Goal: Information Seeking & Learning: Understand process/instructions

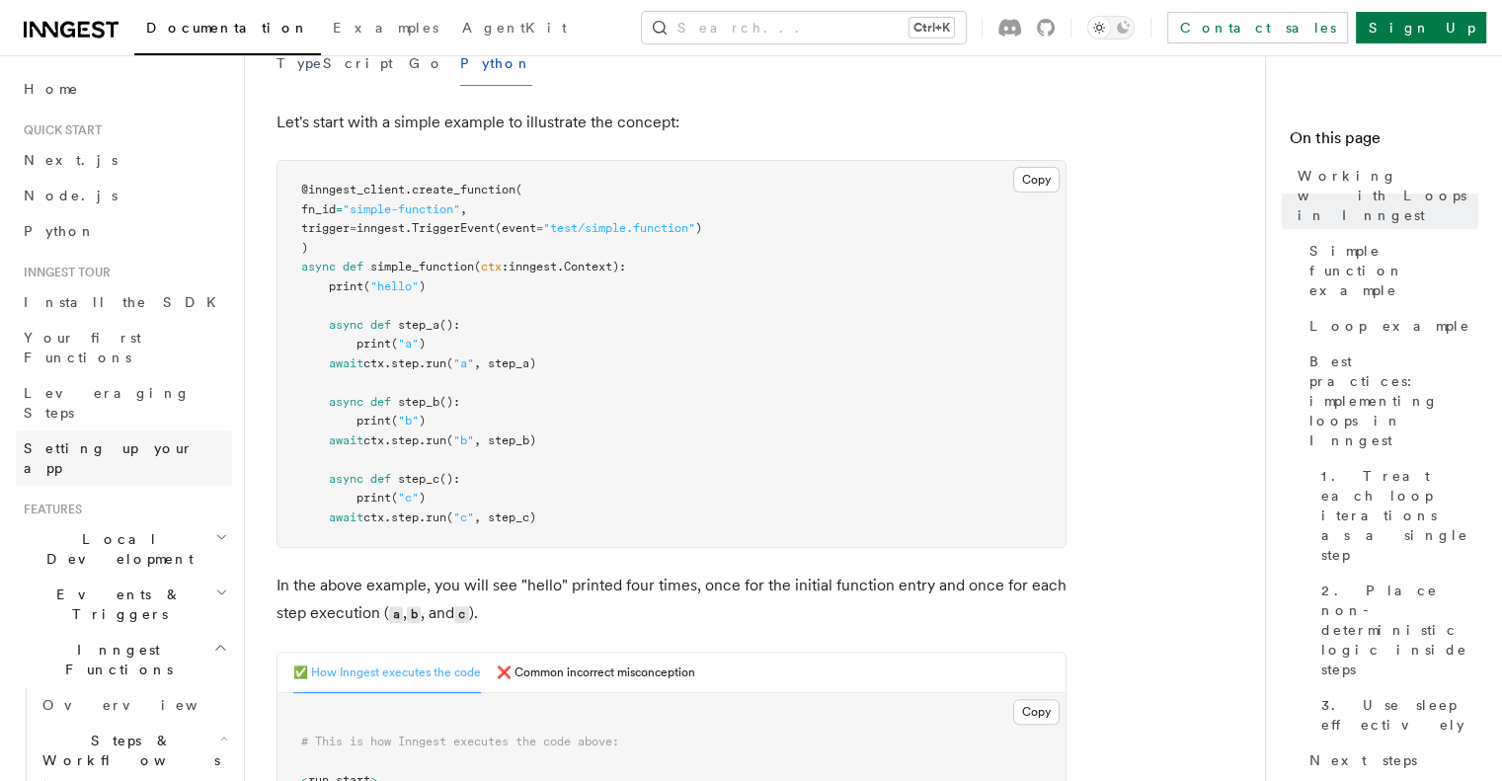
scroll to position [648, 0]
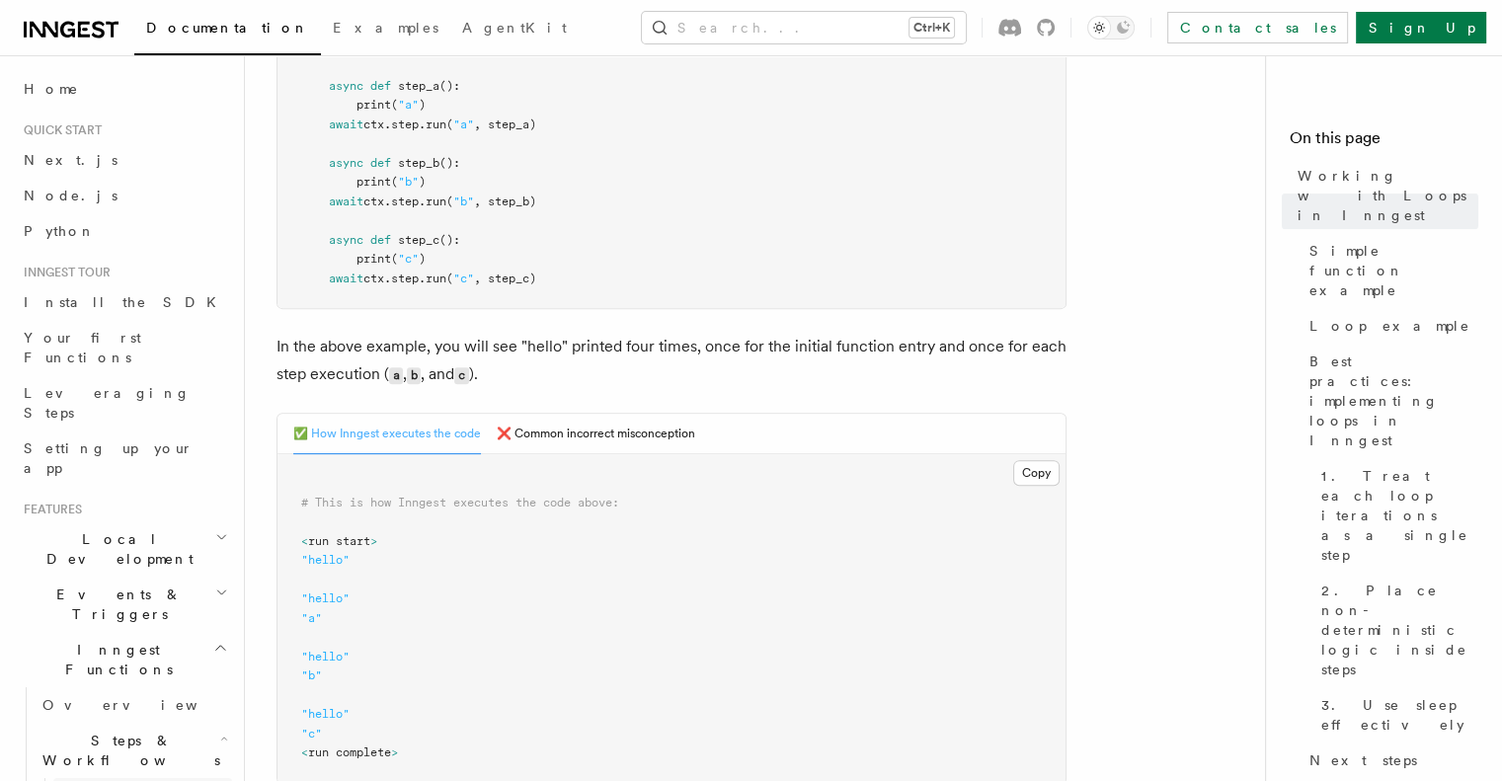
click at [120, 780] on span "Overview" at bounding box center [162, 796] width 203 height 16
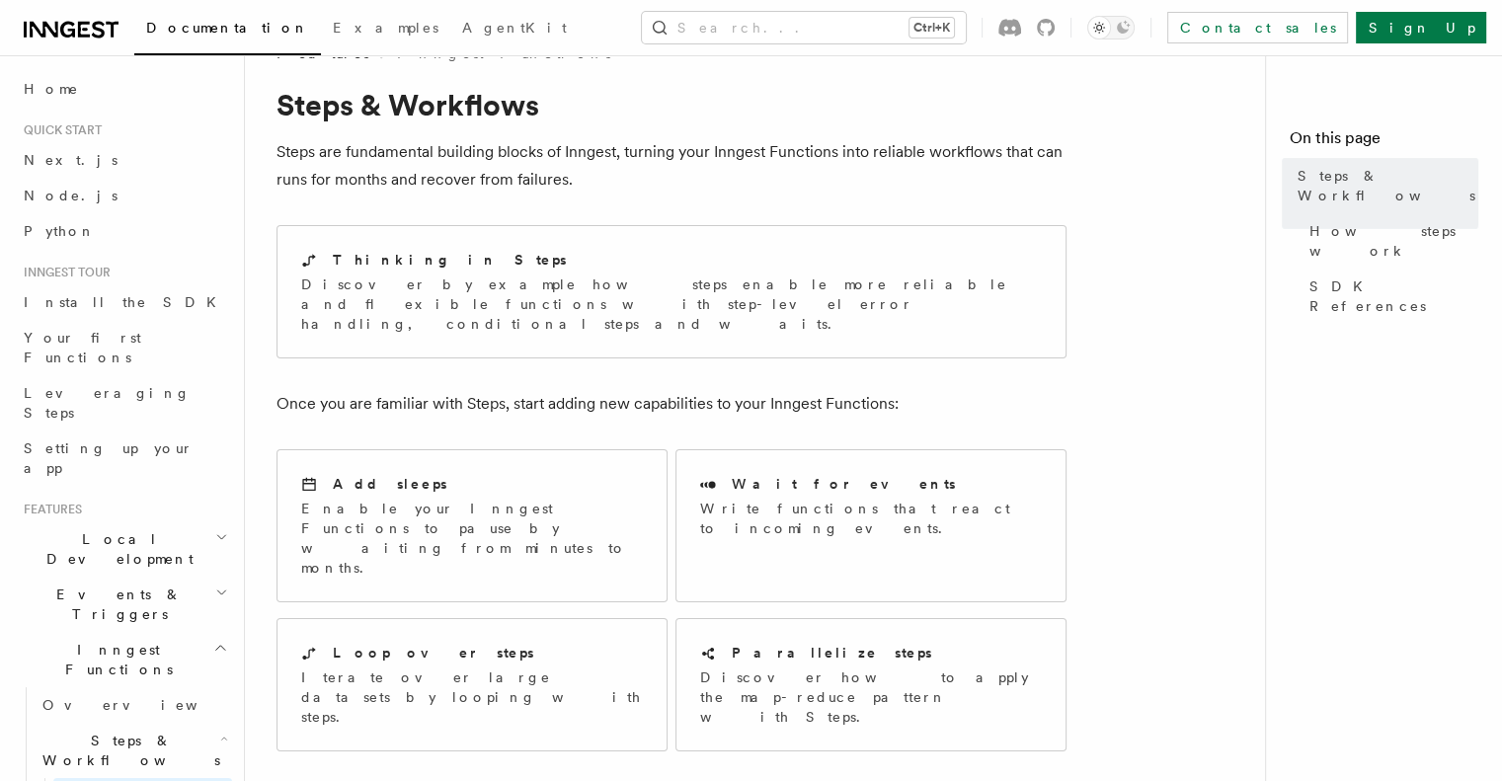
scroll to position [45, 0]
click at [469, 299] on p "Discover by example how steps enable more reliable and flexible functions with …" at bounding box center [671, 302] width 741 height 59
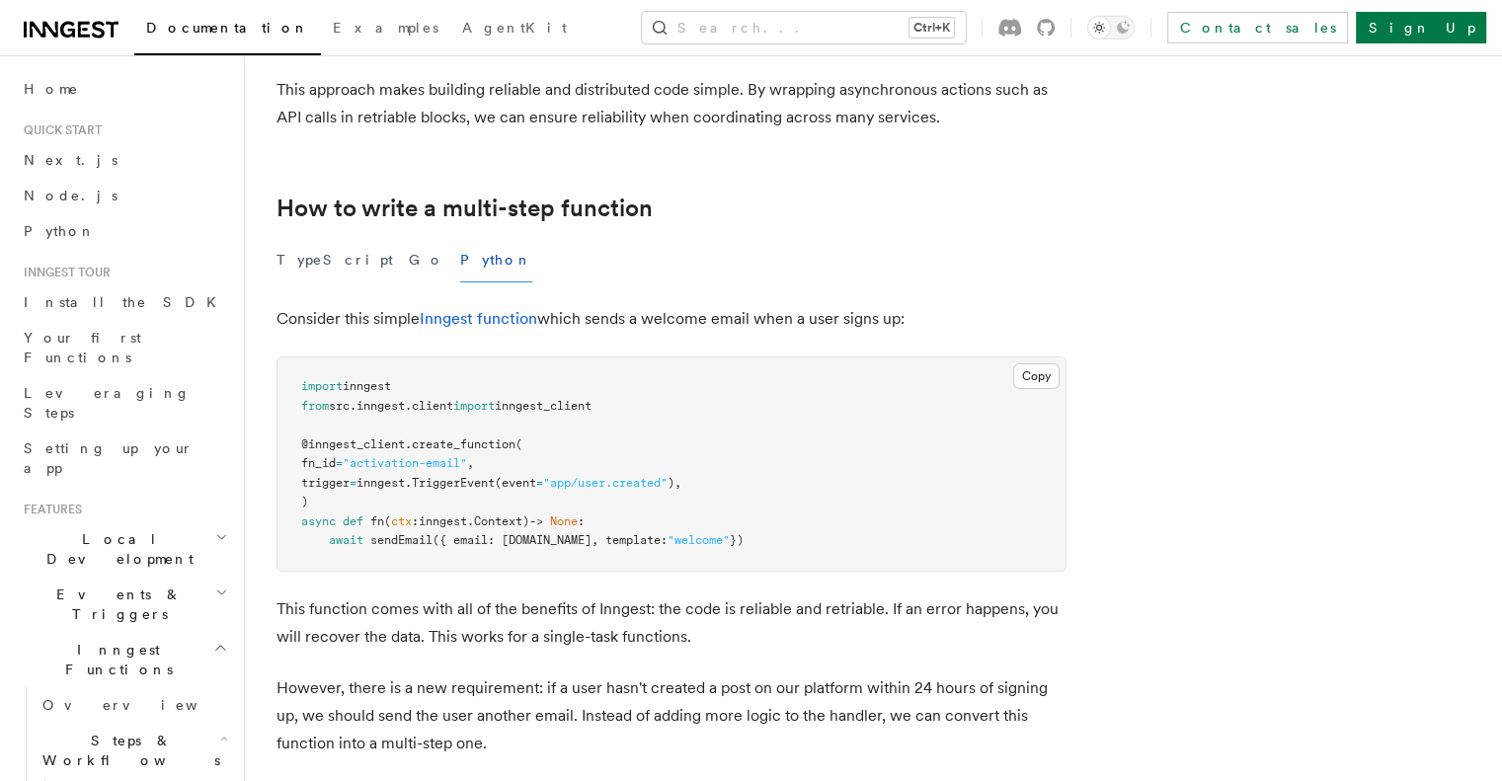
scroll to position [522, 0]
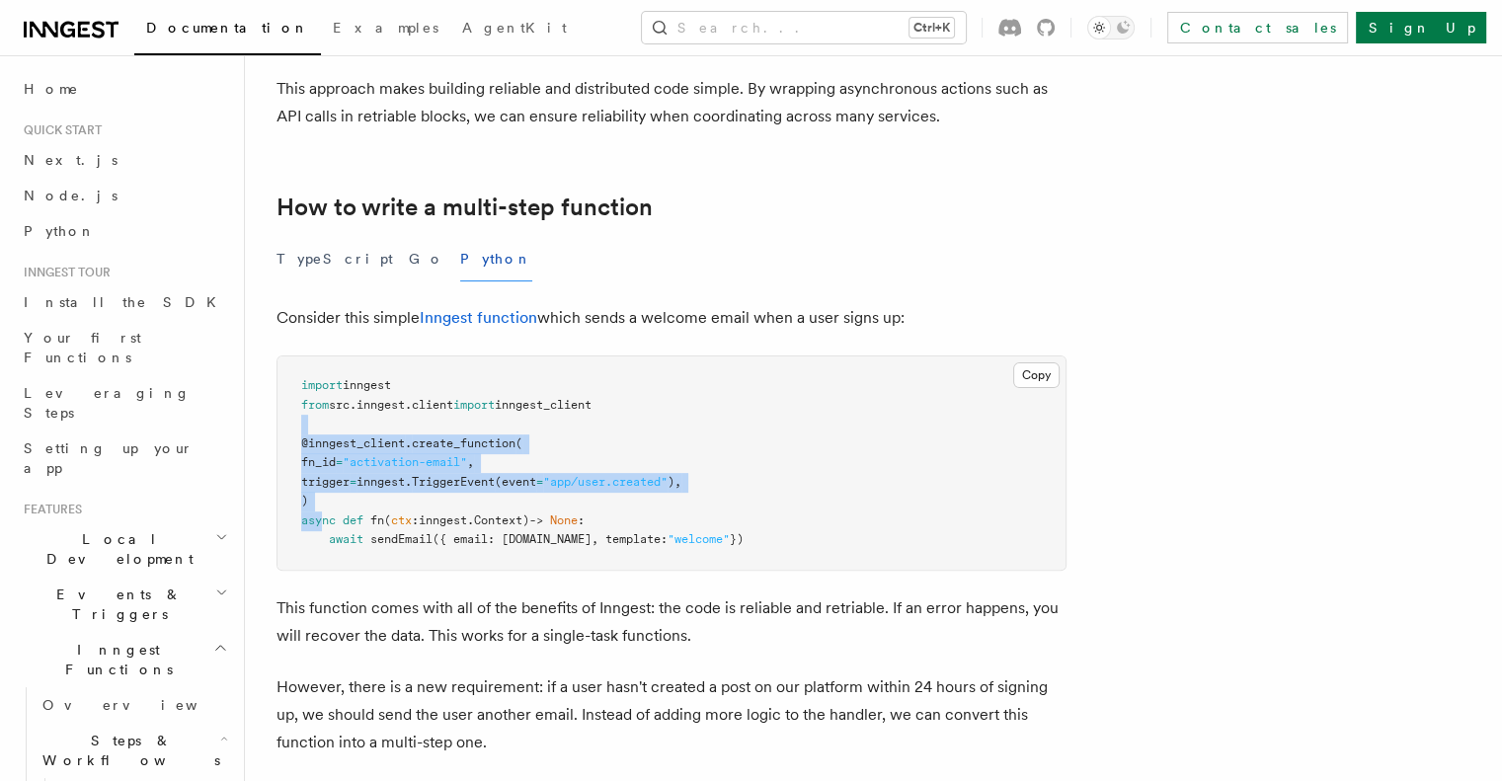
drag, startPoint x: 308, startPoint y: 432, endPoint x: 349, endPoint y: 517, distance: 94.1
click at [349, 517] on pre "import inngest from src . inngest . client import inngest_client @inngest_clien…" at bounding box center [672, 463] width 788 height 213
click at [336, 517] on span "async" at bounding box center [318, 521] width 35 height 14
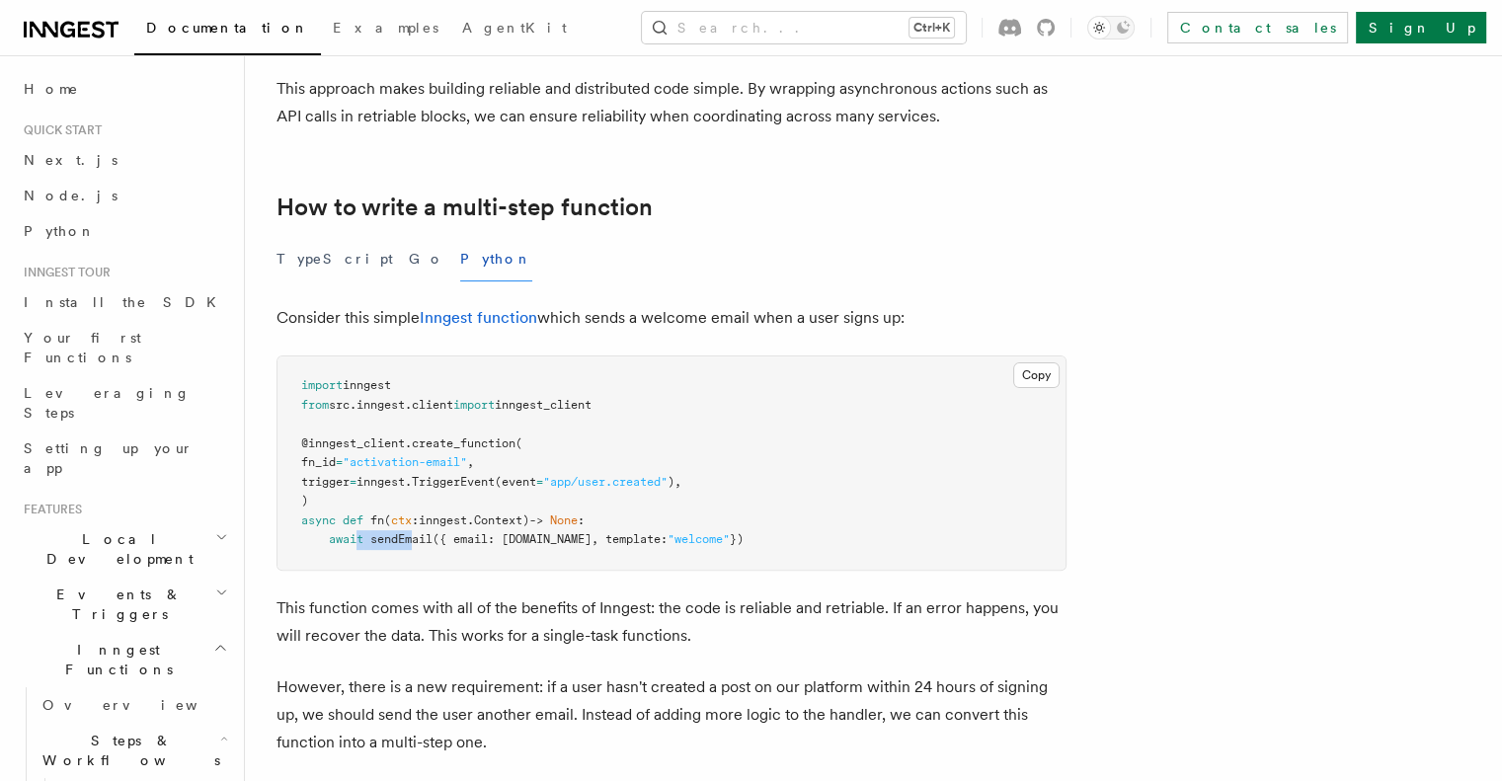
drag, startPoint x: 379, startPoint y: 538, endPoint x: 440, endPoint y: 540, distance: 60.3
click at [440, 540] on span "await sendEmail ({ email: ctx.event.user.email, template: "welcome" })" at bounding box center [522, 539] width 442 height 14
click at [433, 540] on span "sendEmail" at bounding box center [401, 539] width 62 height 14
drag, startPoint x: 463, startPoint y: 538, endPoint x: 597, endPoint y: 546, distance: 133.6
click at [597, 546] on pre "import inngest from src . inngest . client import inngest_client @inngest_clien…" at bounding box center [672, 463] width 788 height 213
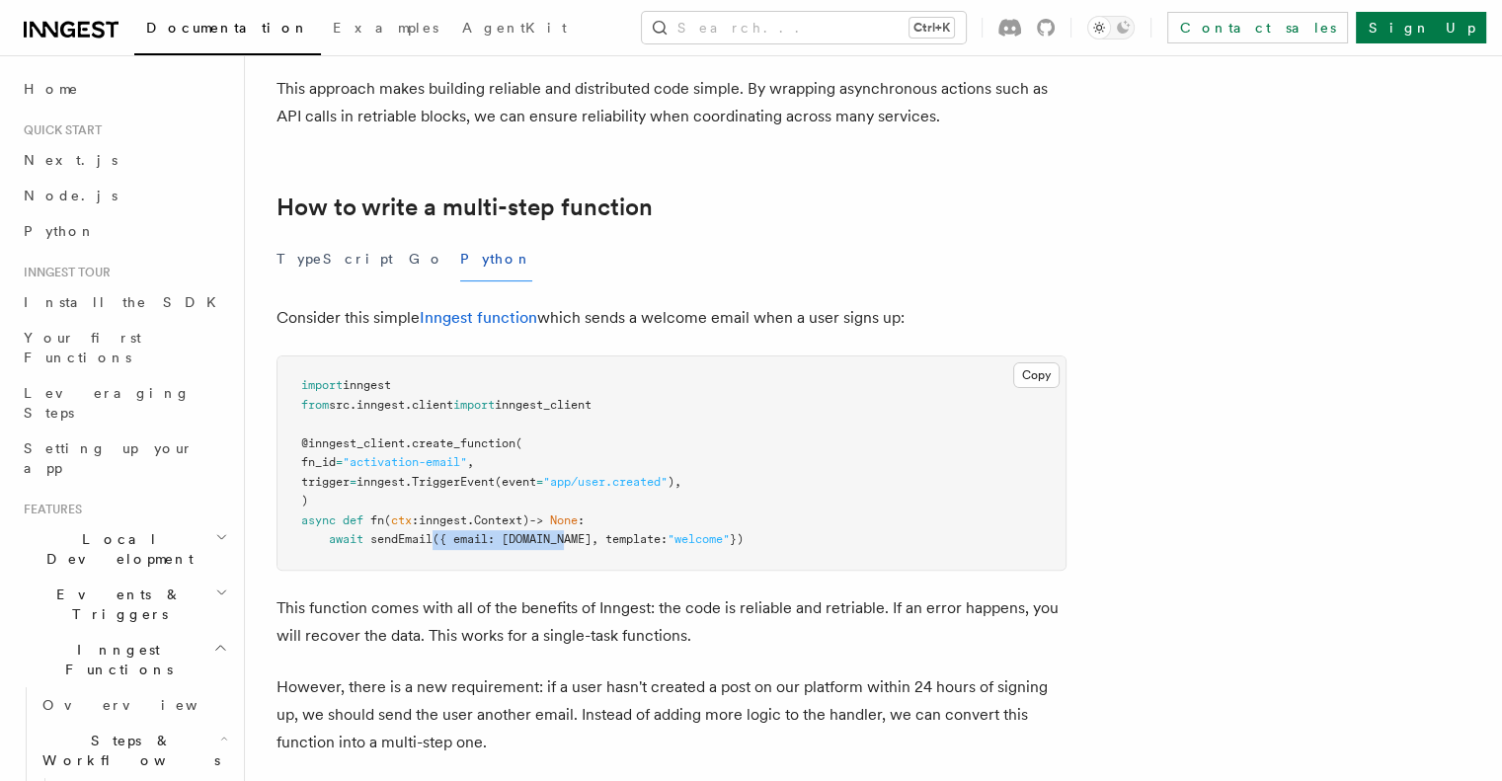
click at [597, 546] on pre "import inngest from src . inngest . client import inngest_client @inngest_clien…" at bounding box center [672, 463] width 788 height 213
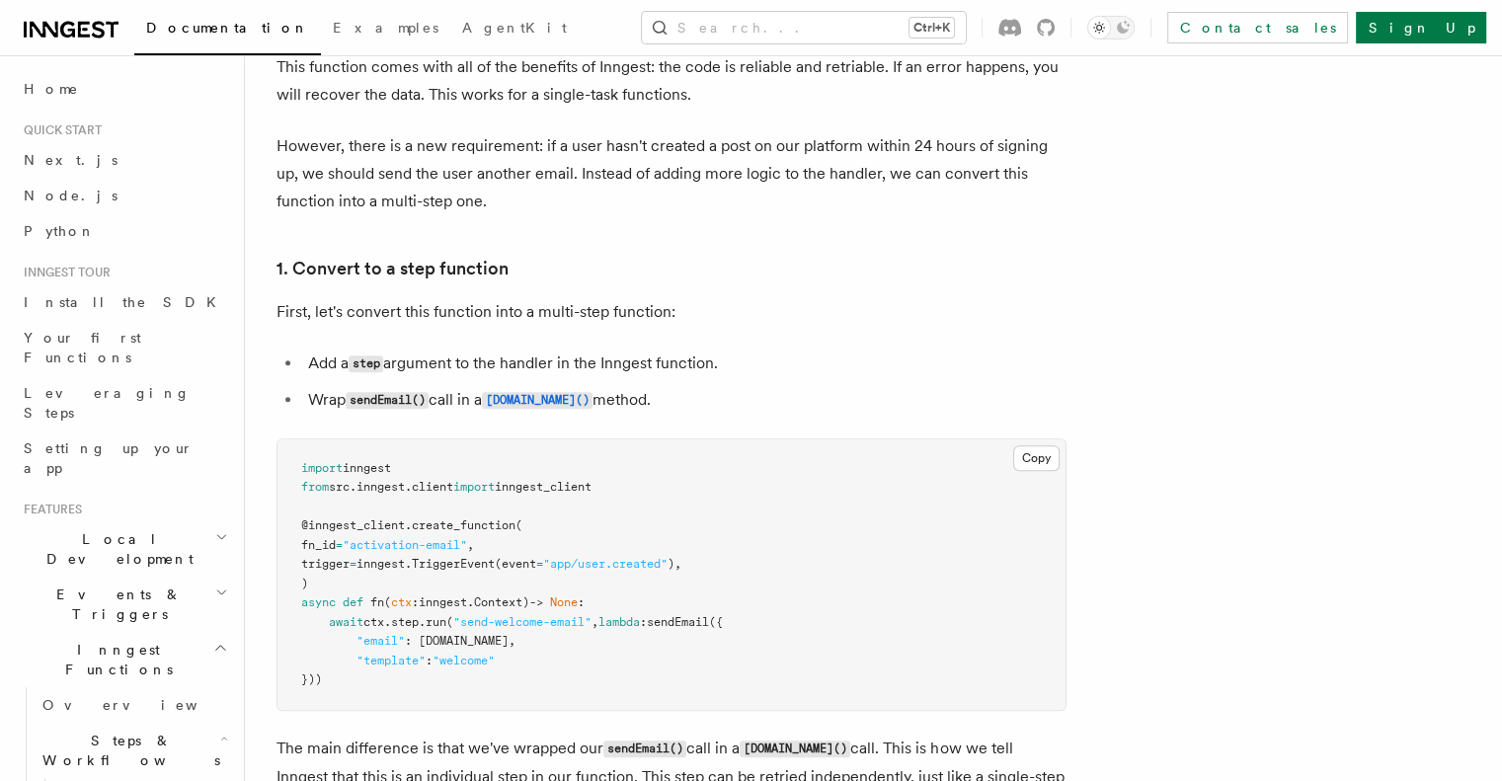
scroll to position [1066, 0]
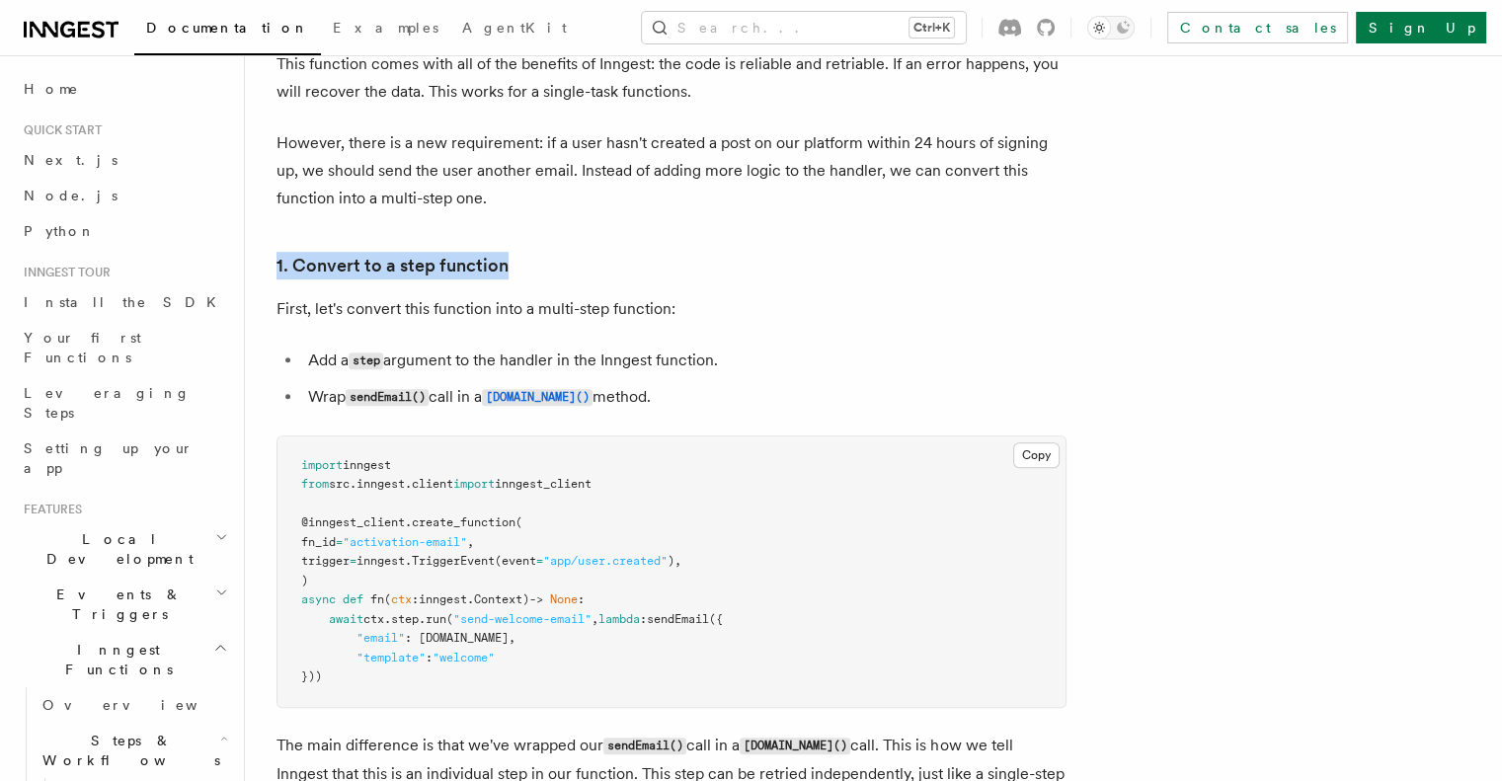
drag, startPoint x: 541, startPoint y: 254, endPoint x: 294, endPoint y: 254, distance: 246.9
click at [628, 295] on p "First, let's convert this function into a multi-step function:" at bounding box center [672, 309] width 790 height 28
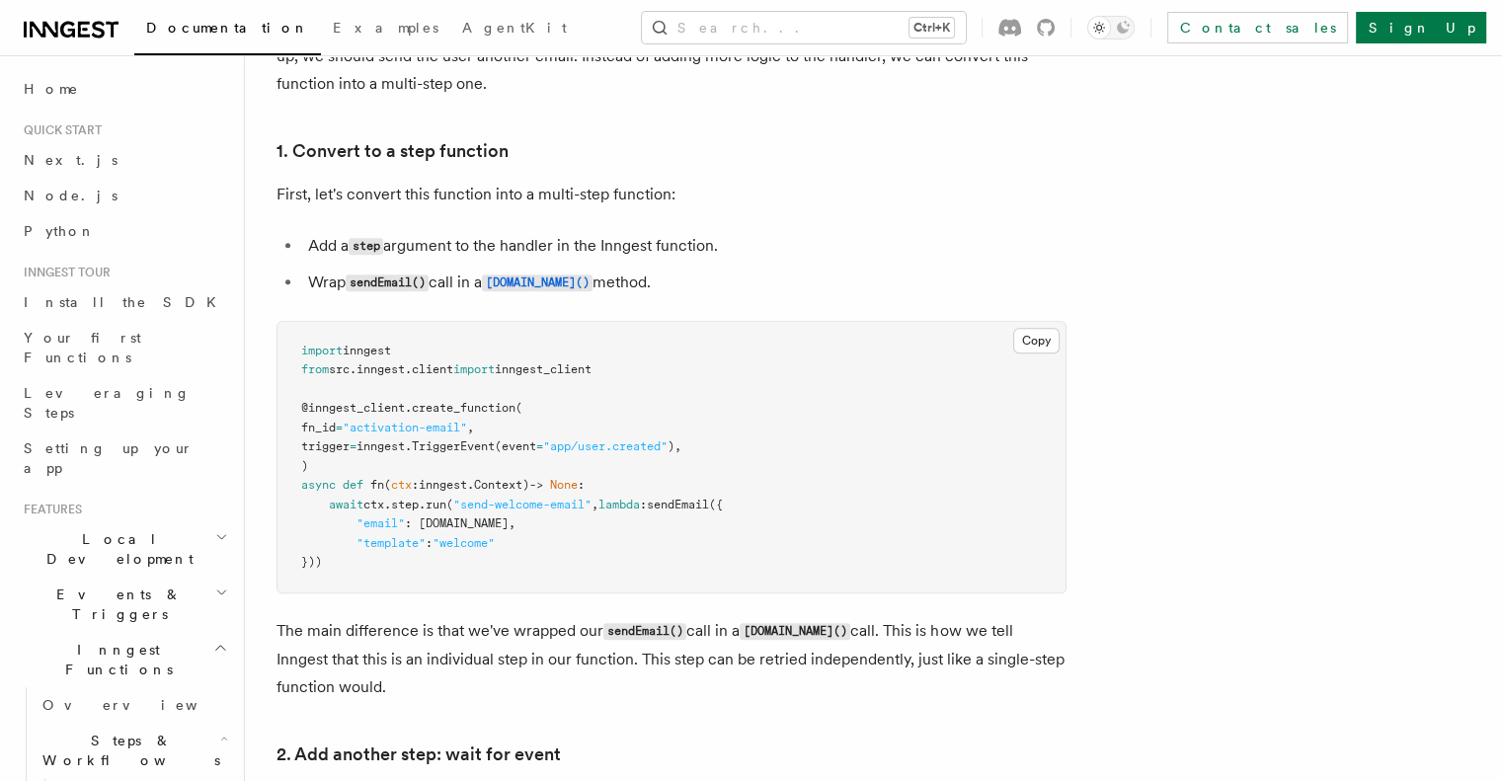
scroll to position [1181, 0]
drag, startPoint x: 334, startPoint y: 474, endPoint x: 640, endPoint y: 481, distance: 306.3
click at [640, 481] on pre "import inngest from src . inngest . client import inngest_client @inngest_clien…" at bounding box center [672, 456] width 788 height 271
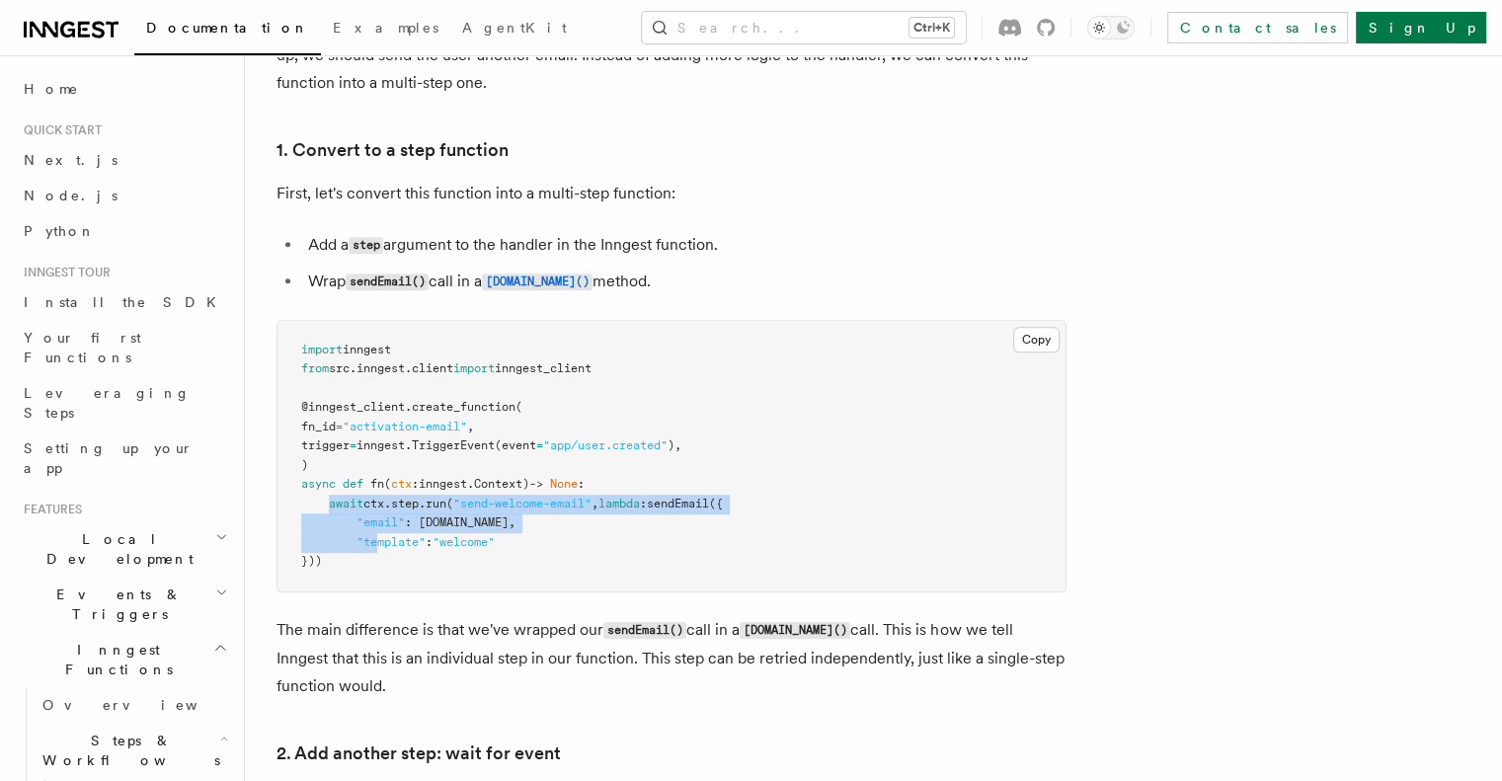
drag, startPoint x: 357, startPoint y: 512, endPoint x: 403, endPoint y: 552, distance: 61.6
click at [403, 552] on pre "import inngest from src . inngest . client import inngest_client @inngest_clien…" at bounding box center [672, 456] width 788 height 271
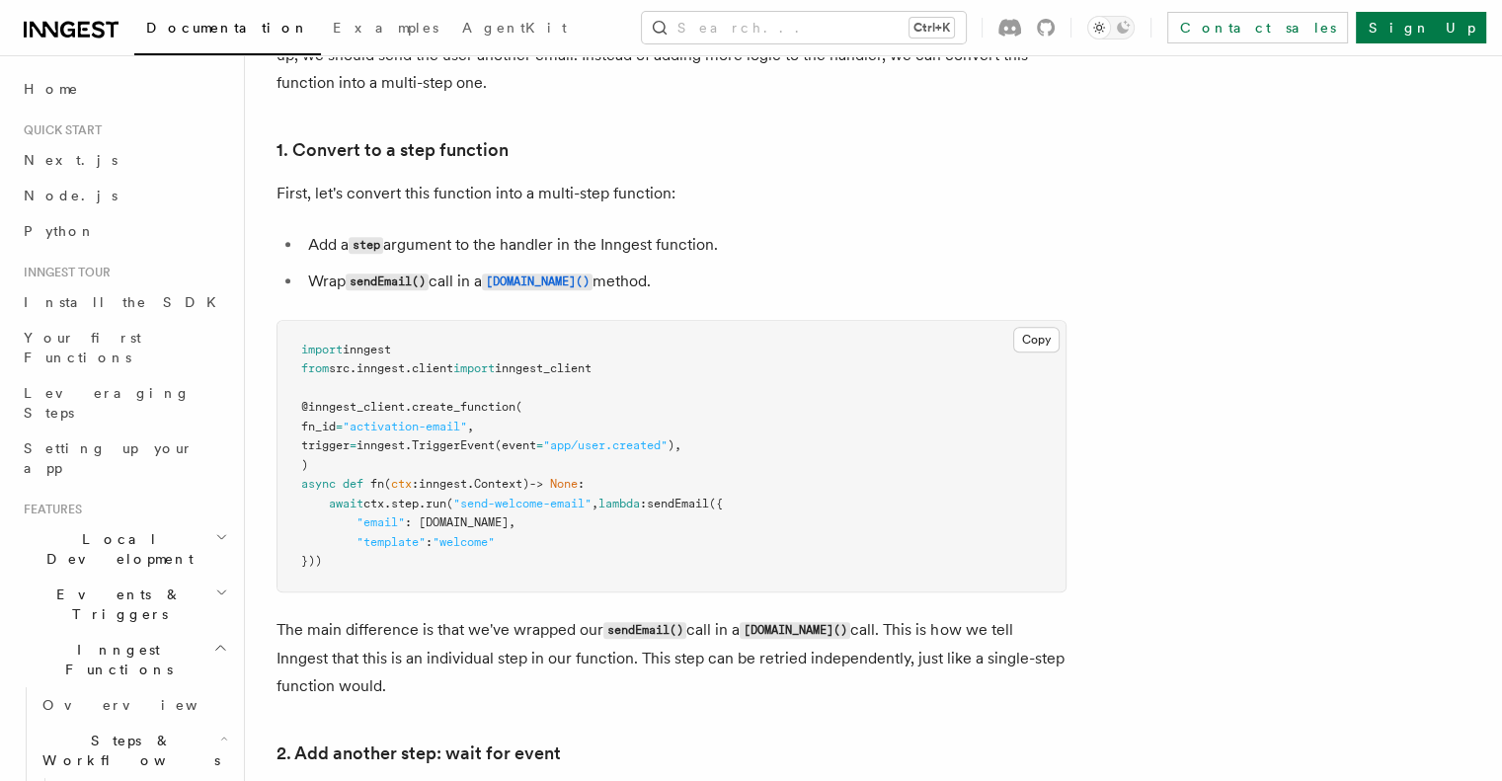
click at [544, 546] on pre "import inngest from src . inngest . client import inngest_client @inngest_clien…" at bounding box center [672, 456] width 788 height 271
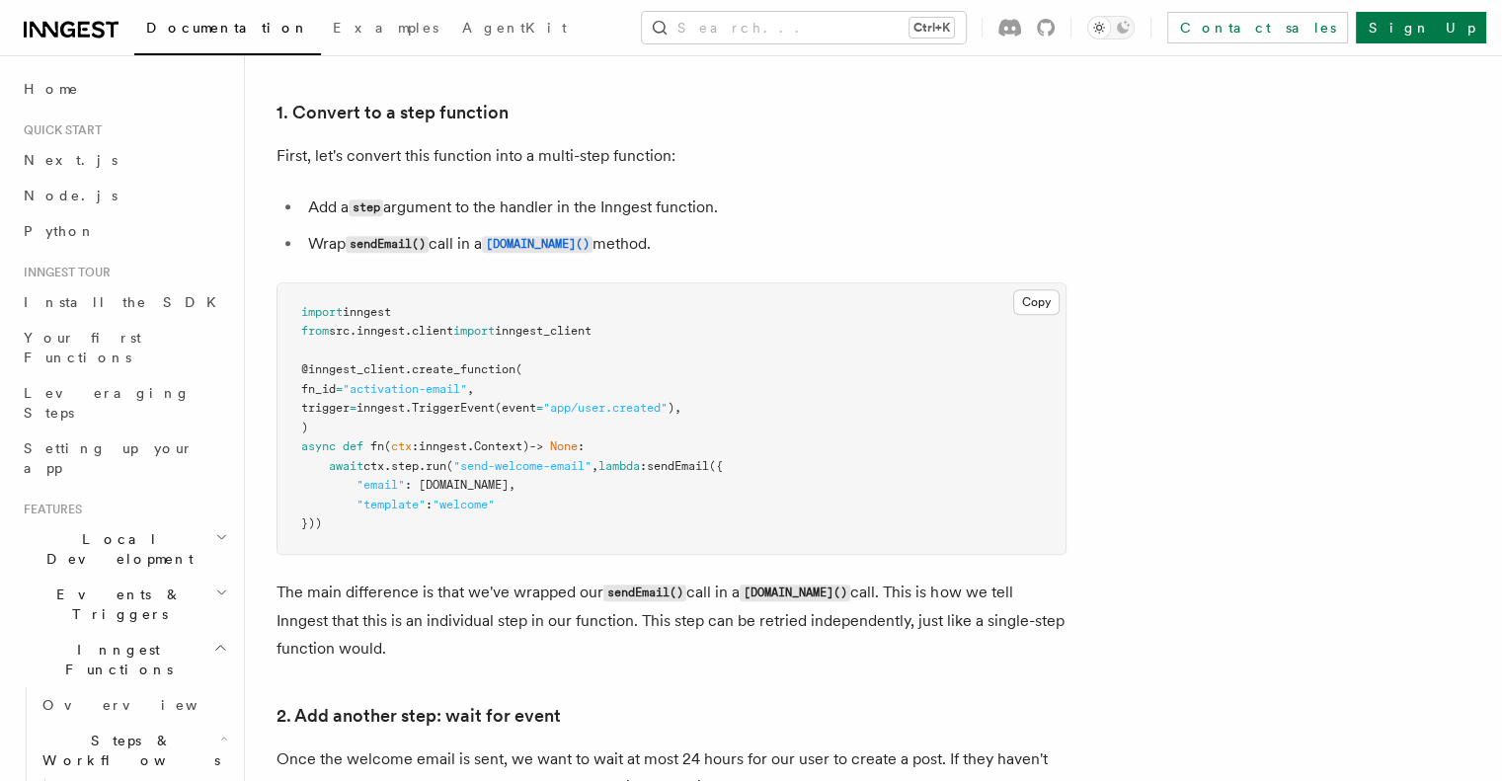
scroll to position [1221, 0]
drag, startPoint x: 707, startPoint y: 461, endPoint x: 719, endPoint y: 488, distance: 29.2
click at [719, 488] on pre "import inngest from src . inngest . client import inngest_client @inngest_clien…" at bounding box center [672, 417] width 788 height 271
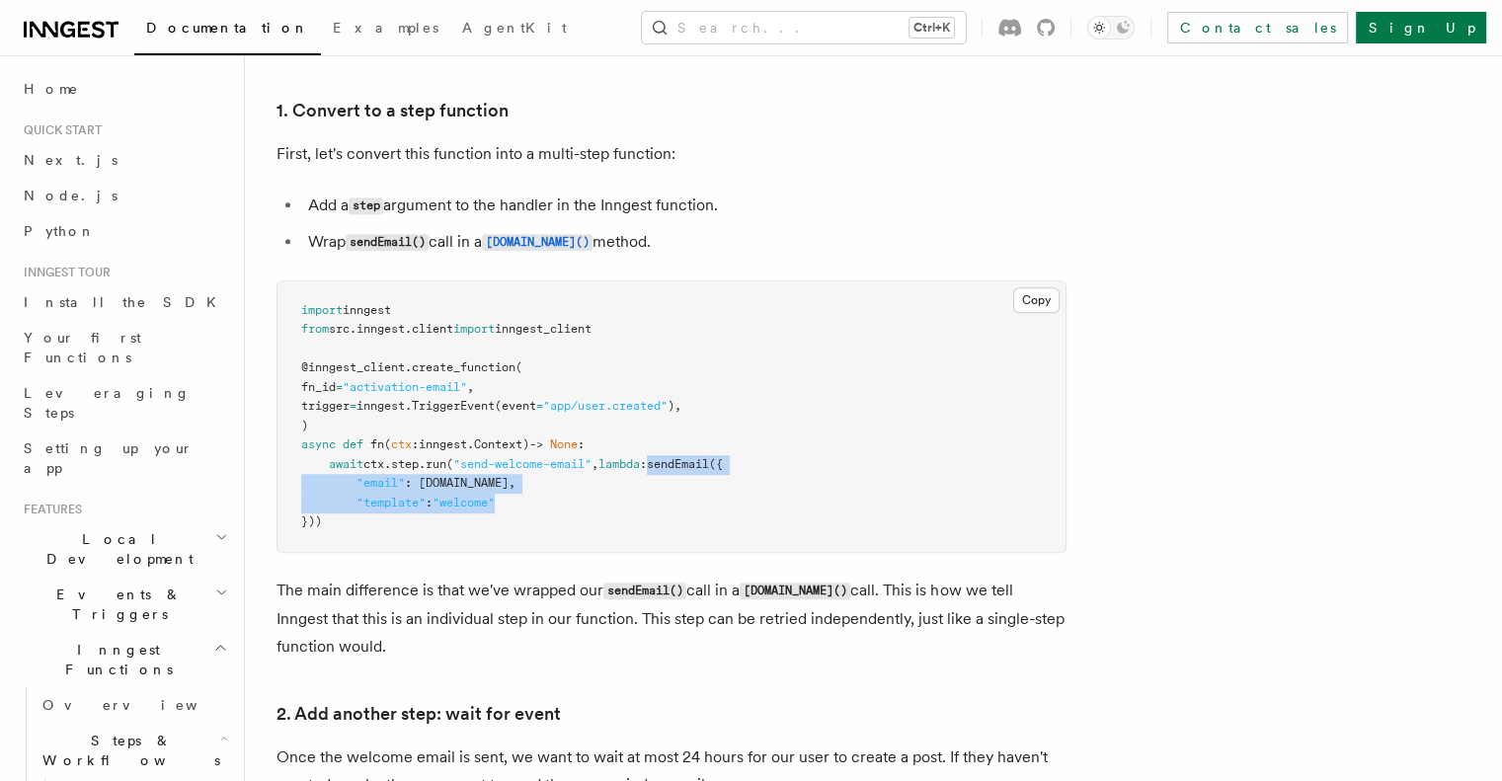
drag, startPoint x: 700, startPoint y: 466, endPoint x: 699, endPoint y: 504, distance: 37.5
click at [699, 504] on pre "import inngest from src . inngest . client import inngest_client @inngest_clien…" at bounding box center [672, 417] width 788 height 271
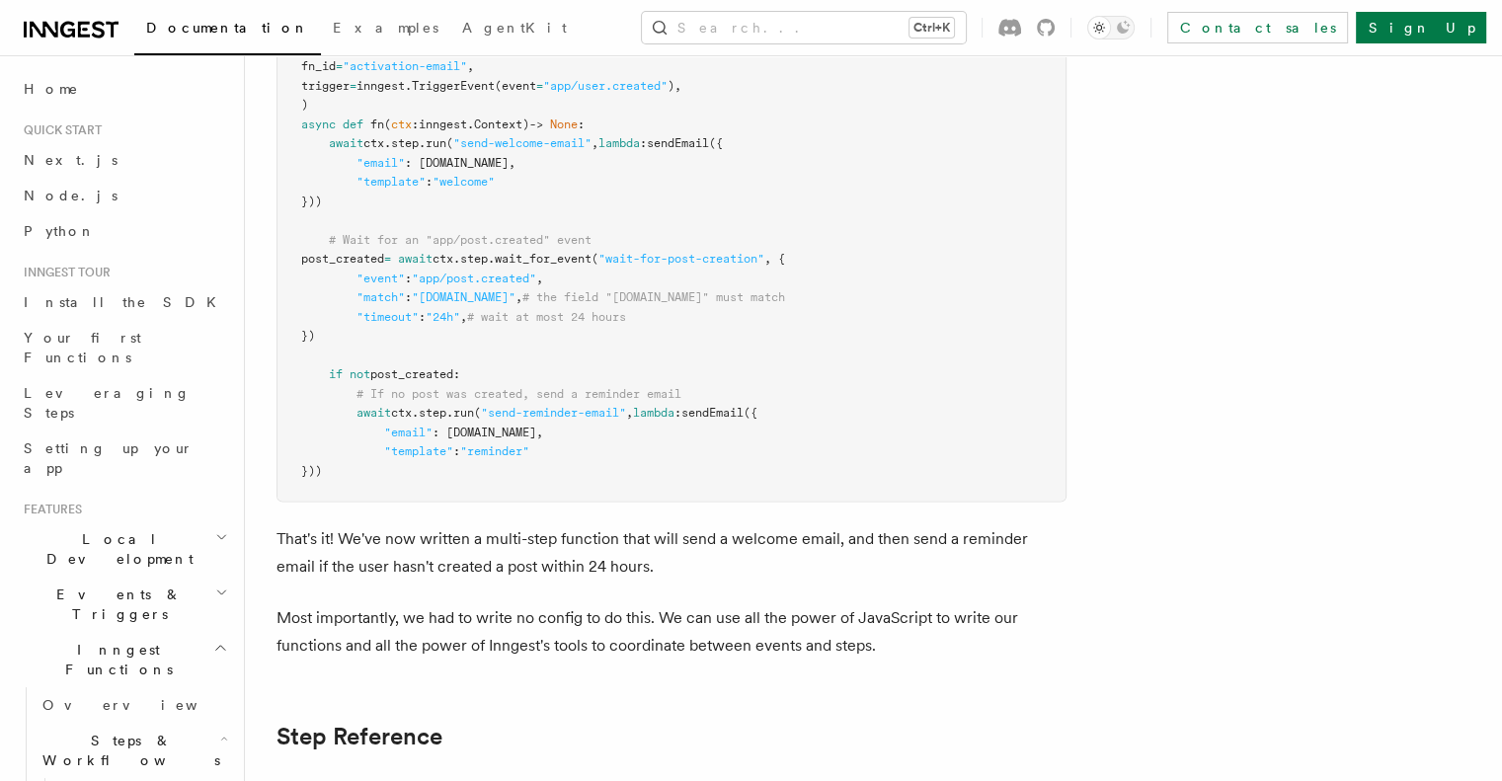
scroll to position [2923, 0]
